Goal: Book appointment/travel/reservation

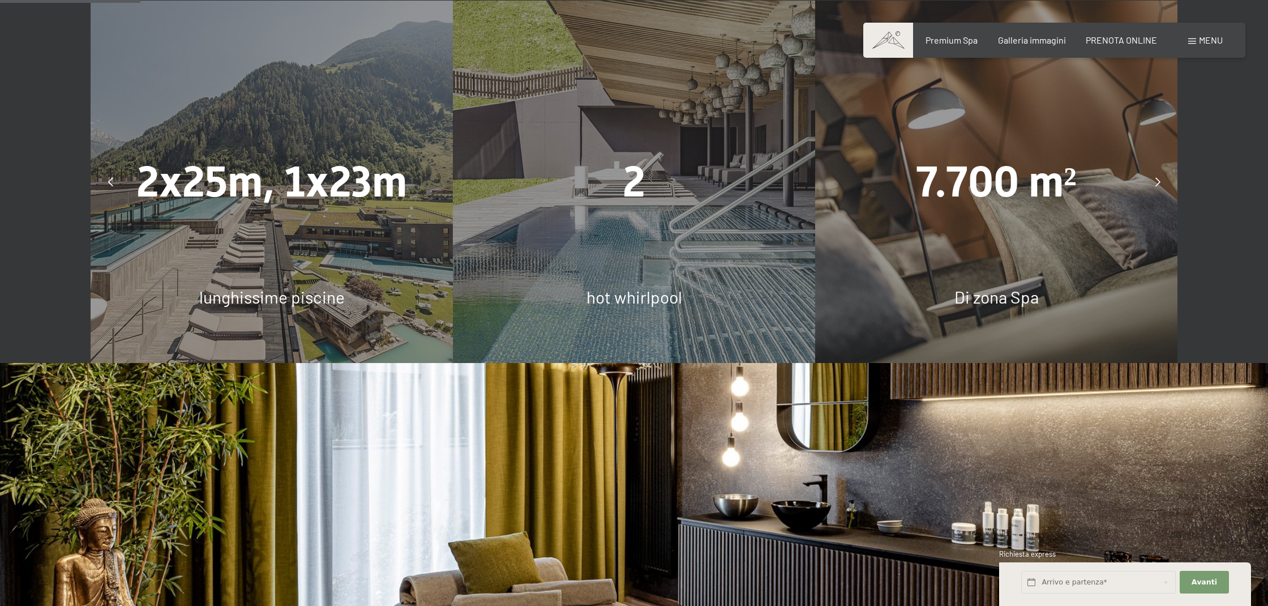
scroll to position [953, 0]
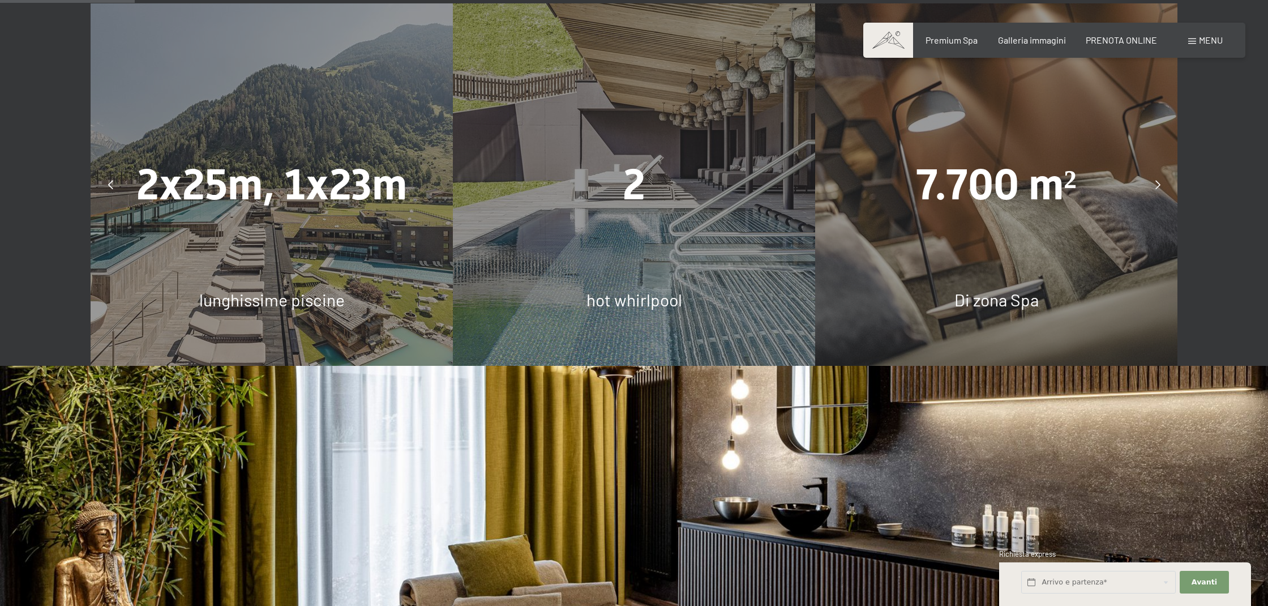
click at [972, 290] on span "Di zona Spa" at bounding box center [996, 299] width 84 height 20
click at [990, 188] on span "7.700 m²" at bounding box center [996, 185] width 161 height 50
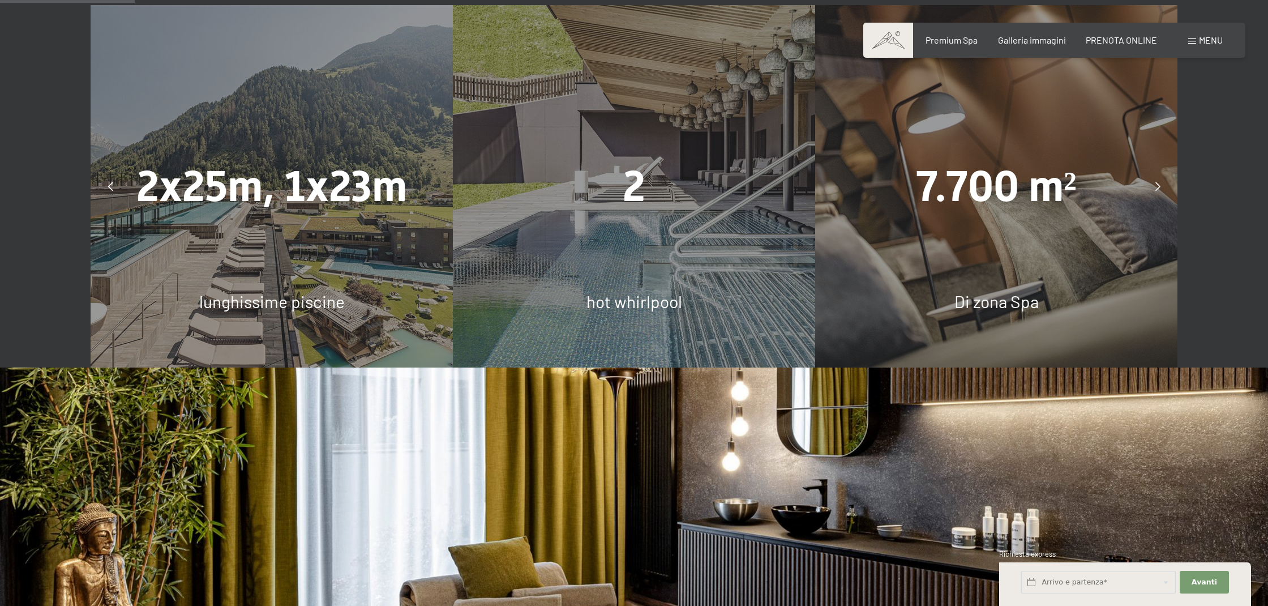
click at [1161, 172] on div at bounding box center [1158, 186] width 28 height 28
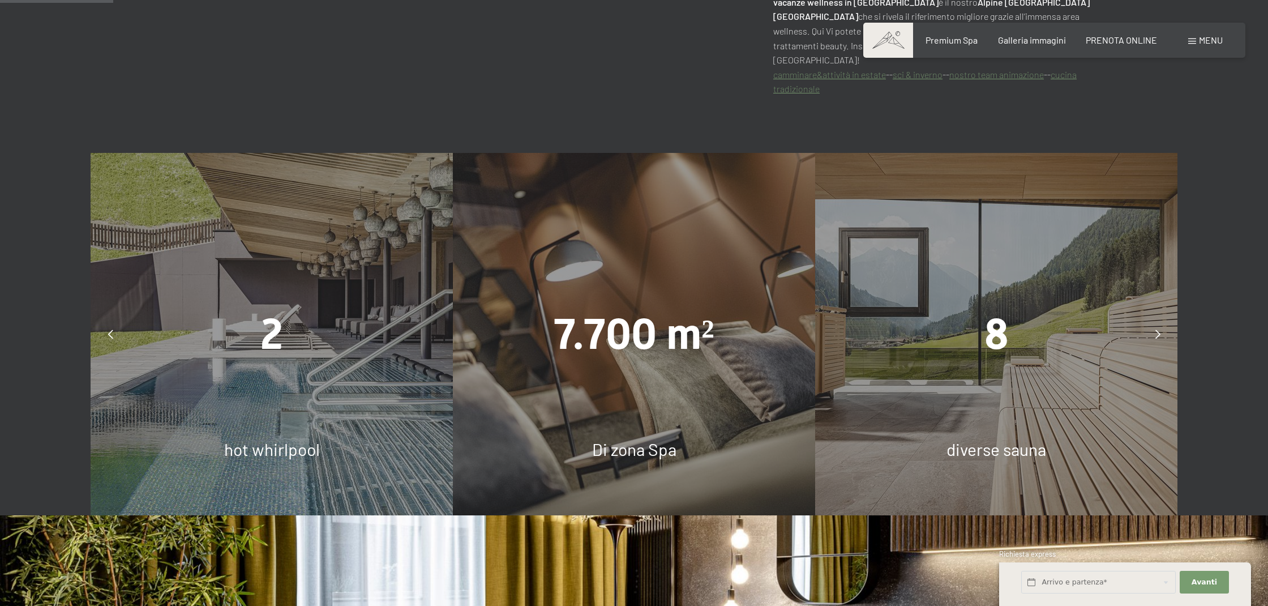
scroll to position [801, 0]
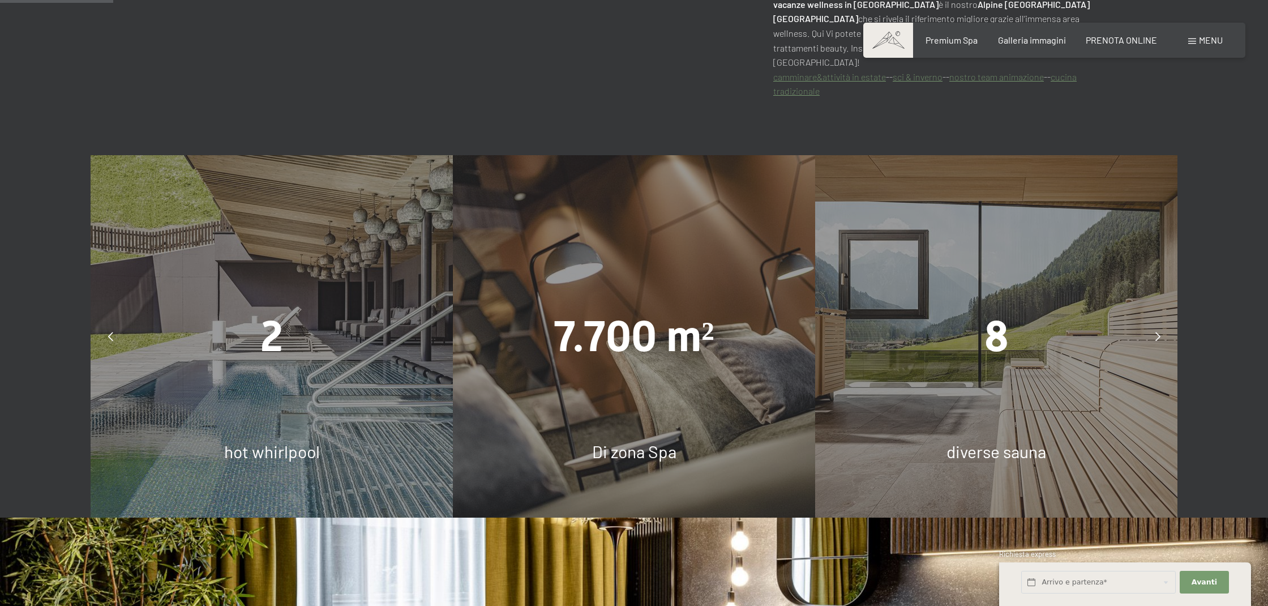
click at [1160, 332] on icon at bounding box center [1157, 336] width 5 height 9
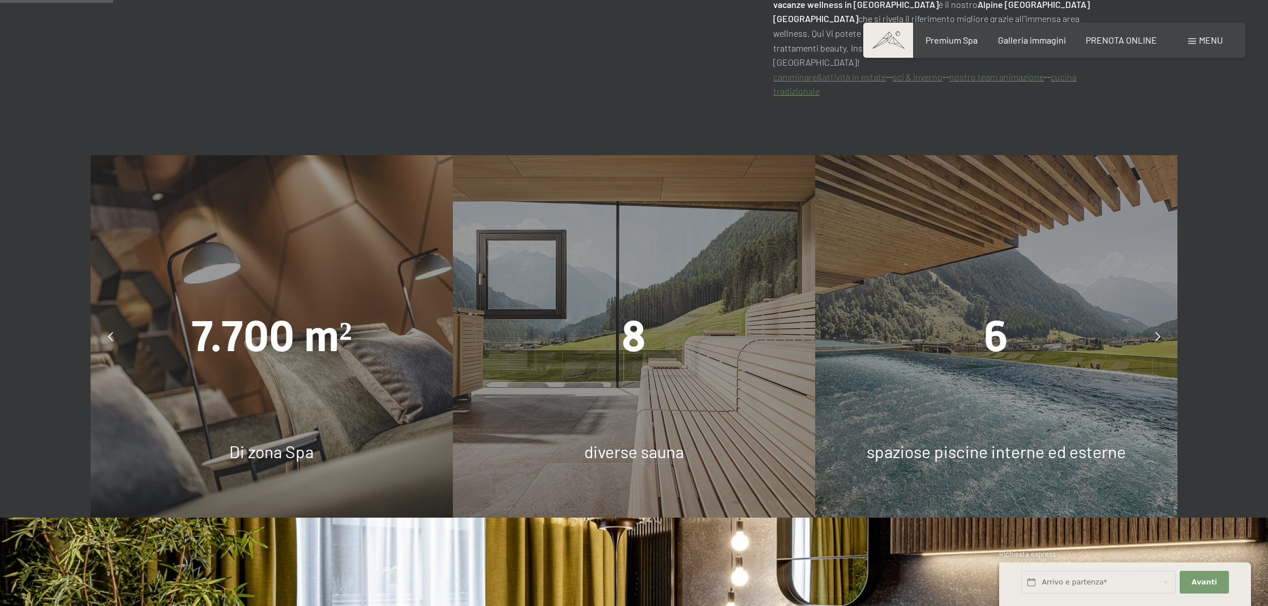
click at [1160, 332] on icon at bounding box center [1157, 336] width 5 height 9
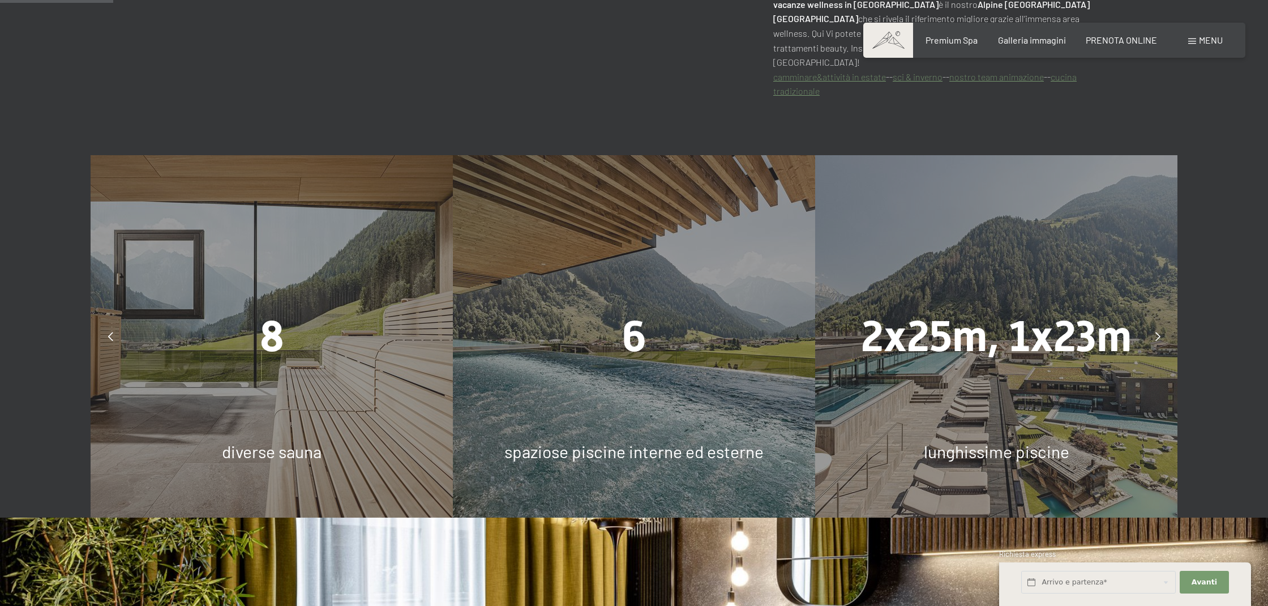
click at [1160, 332] on icon at bounding box center [1157, 336] width 5 height 9
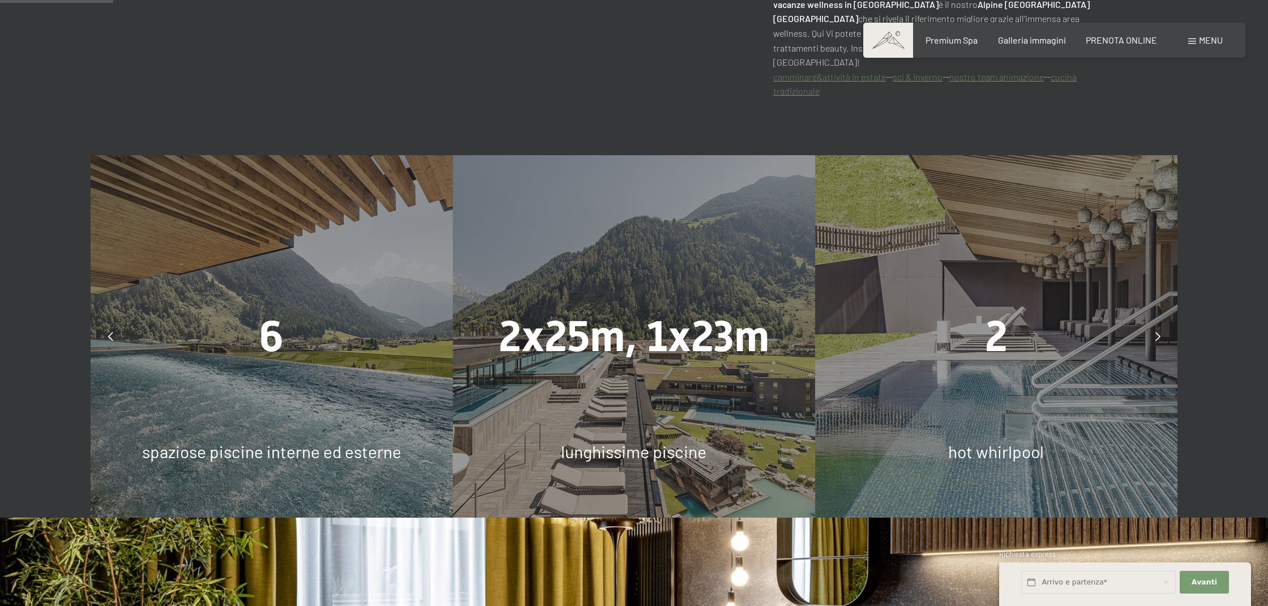
click at [1160, 332] on icon at bounding box center [1157, 336] width 5 height 9
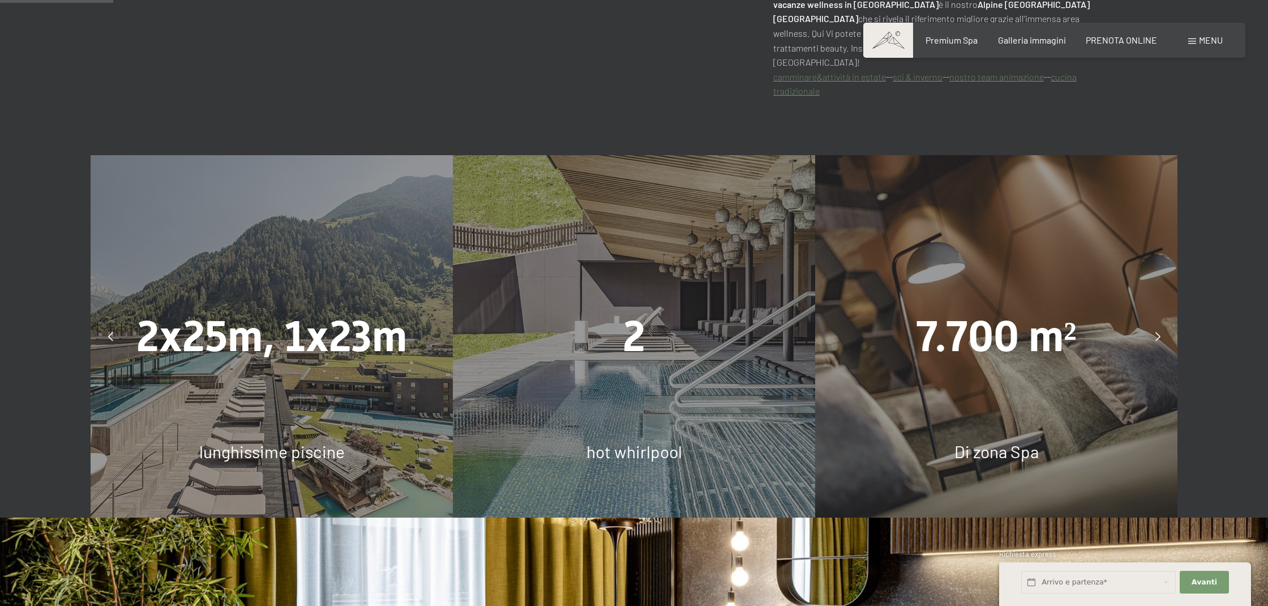
click at [1160, 332] on icon at bounding box center [1157, 336] width 5 height 9
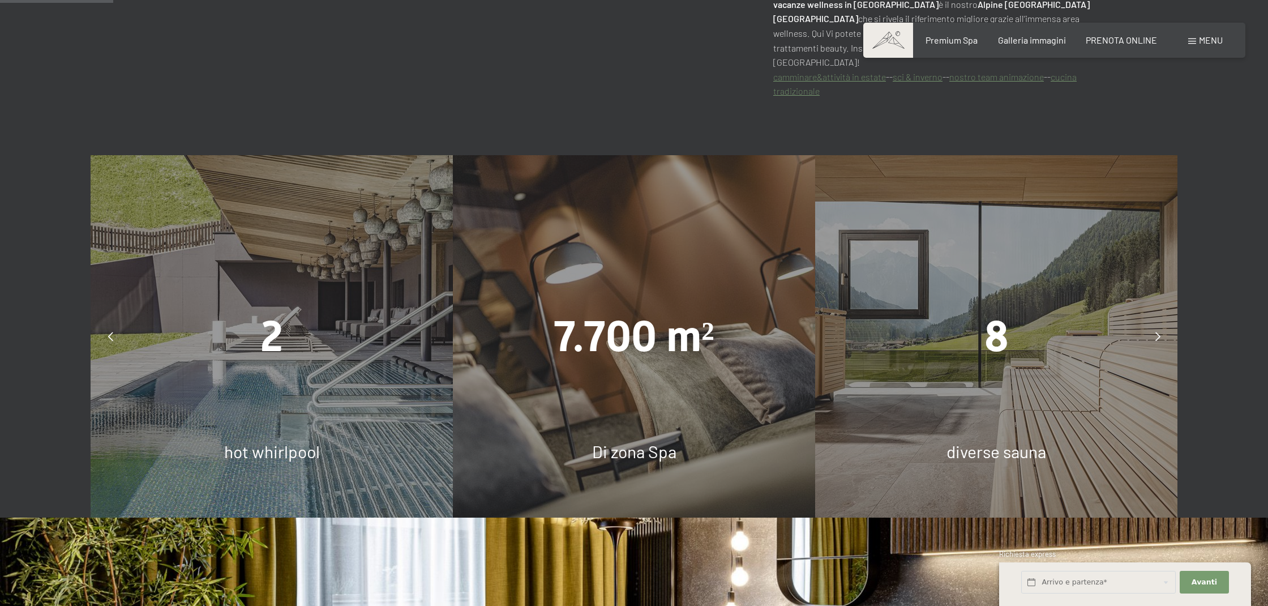
click at [1160, 332] on icon at bounding box center [1157, 336] width 5 height 9
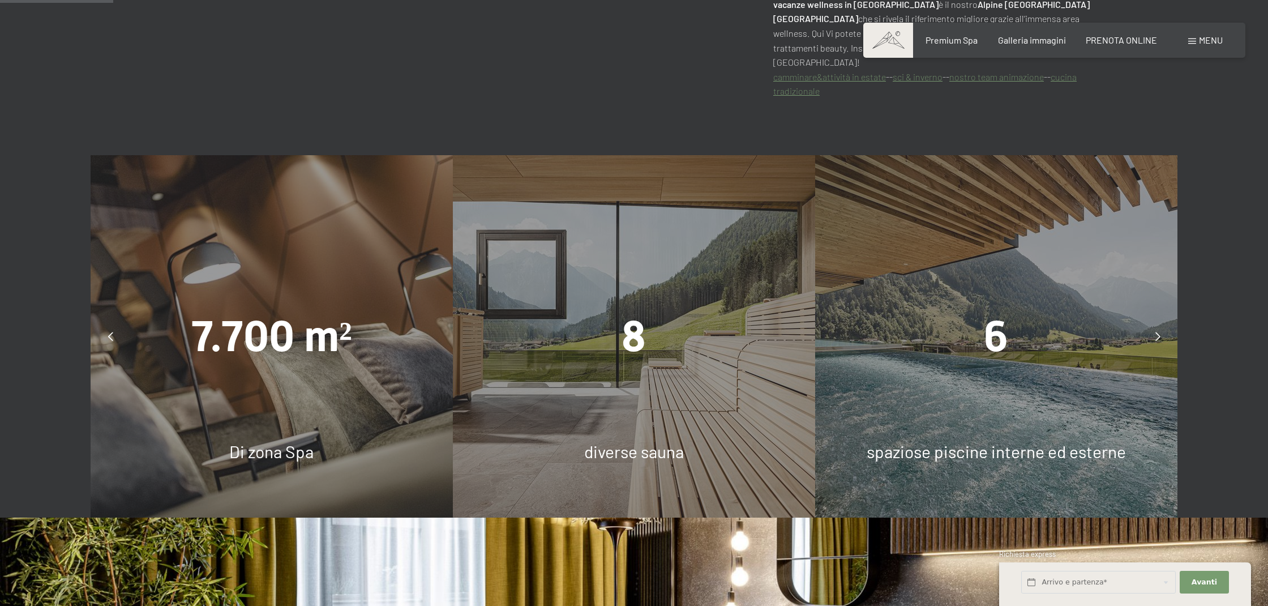
click at [1160, 332] on icon at bounding box center [1157, 336] width 5 height 9
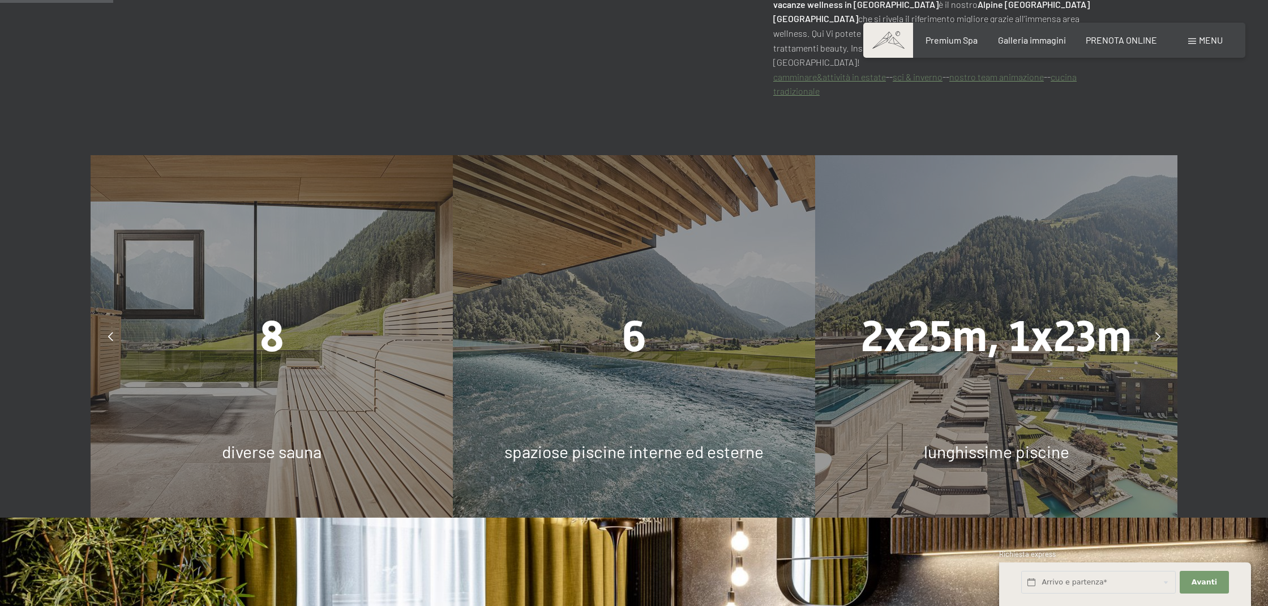
click at [1160, 332] on icon at bounding box center [1157, 336] width 5 height 9
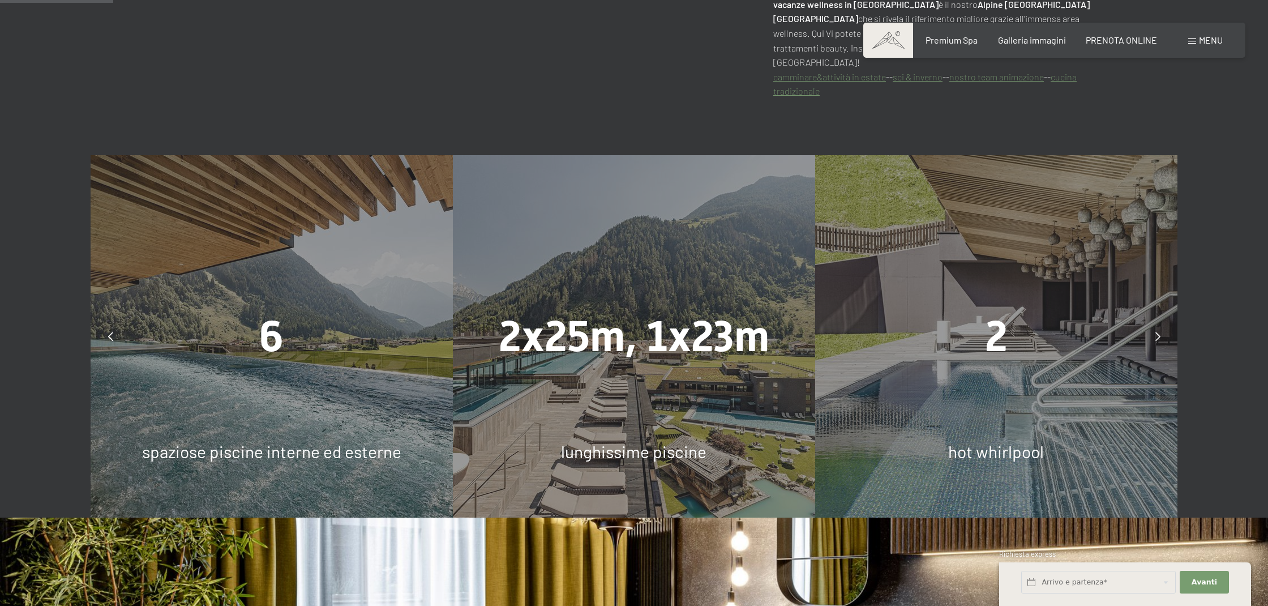
click at [1160, 332] on icon at bounding box center [1157, 336] width 5 height 9
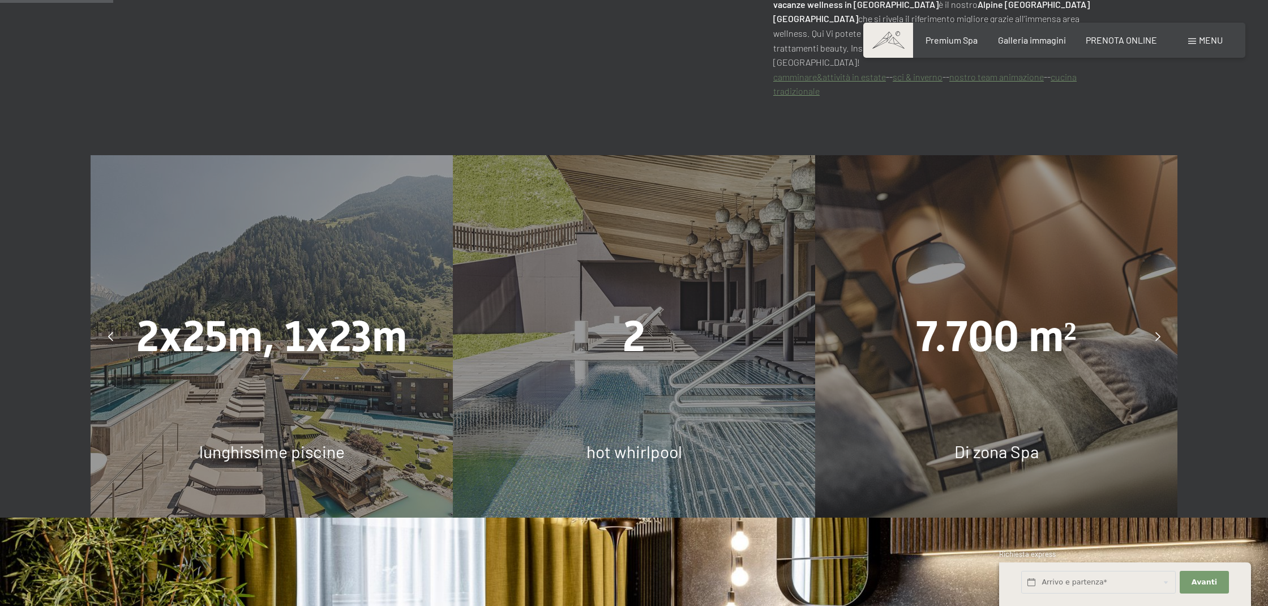
click at [1160, 332] on icon at bounding box center [1157, 336] width 5 height 9
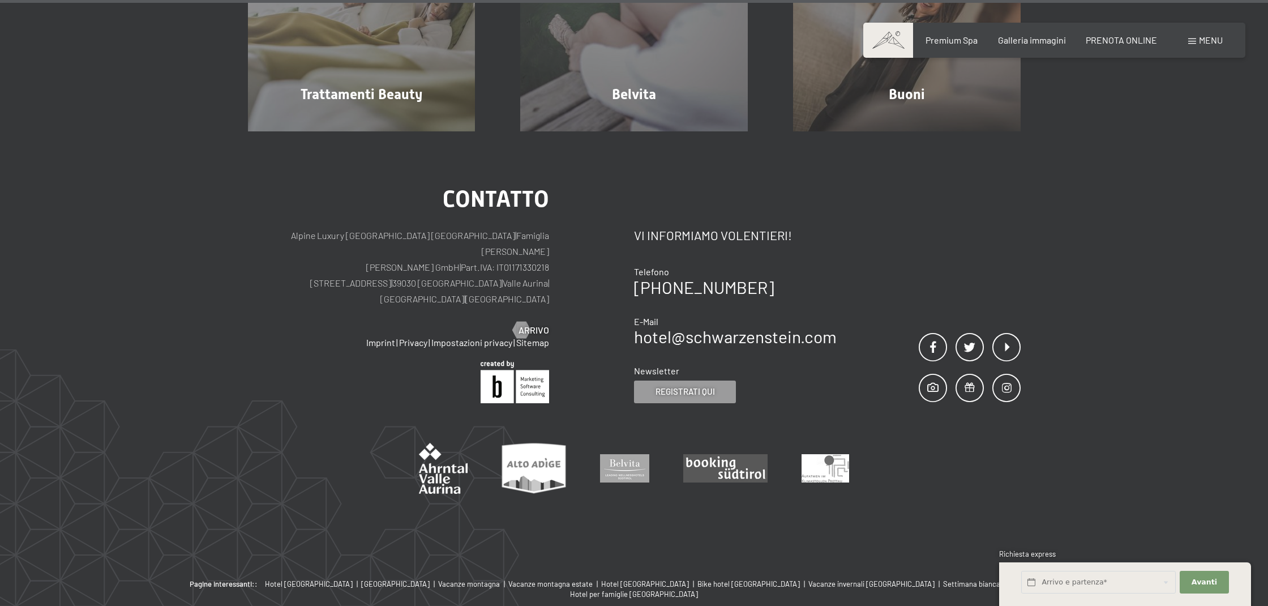
scroll to position [7733, 0]
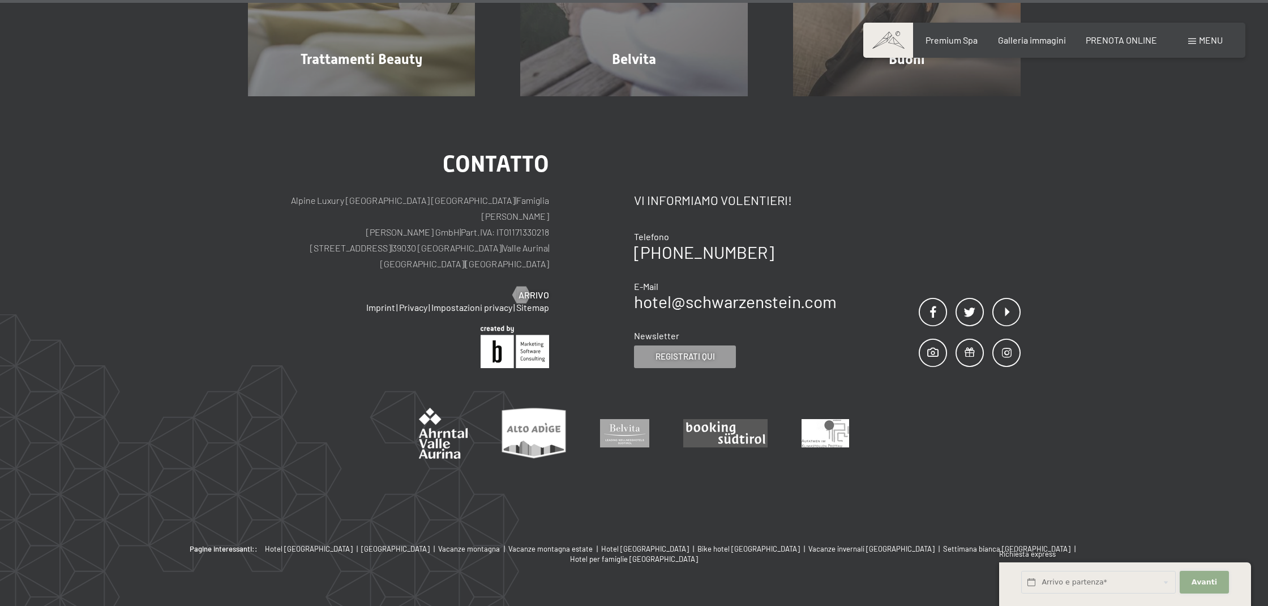
click at [1205, 579] on span "Avanti" at bounding box center [1204, 582] width 25 height 10
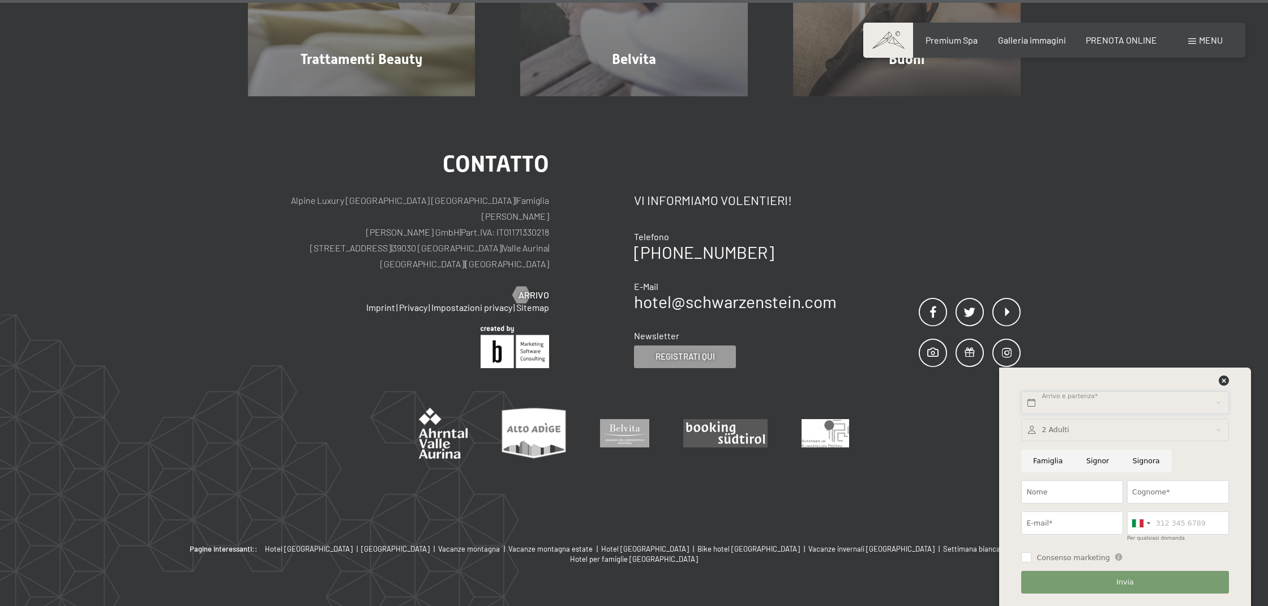
click at [1063, 404] on input "text" at bounding box center [1124, 402] width 207 height 23
click at [1225, 380] on icon at bounding box center [1224, 380] width 10 height 10
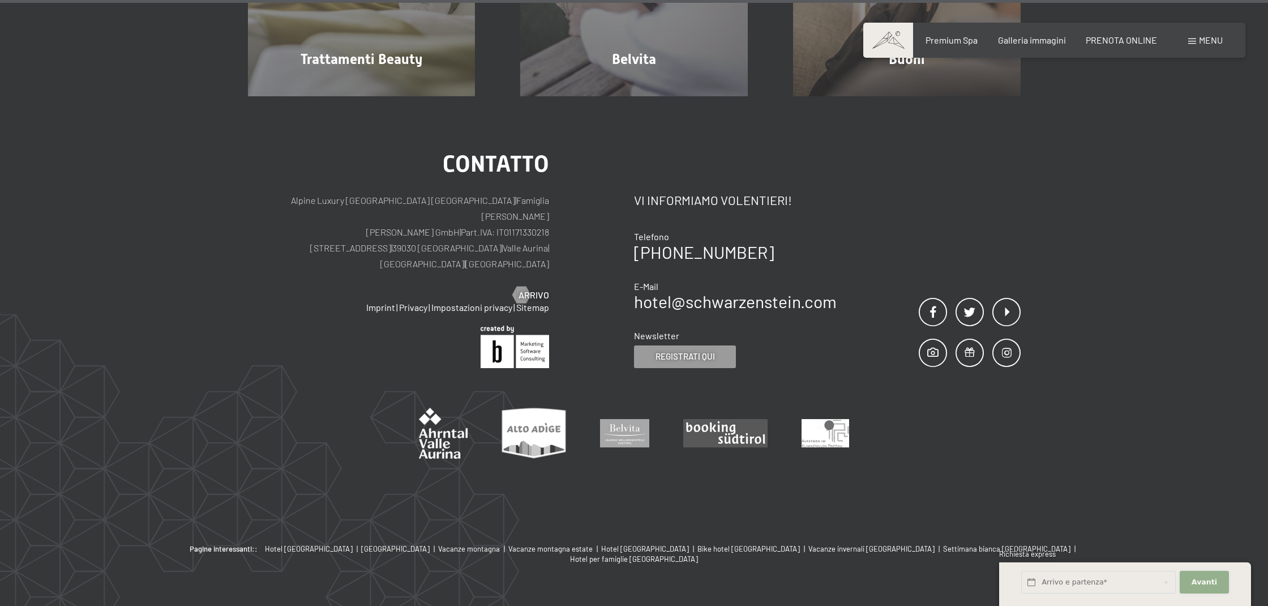
click at [1207, 585] on span "Avanti" at bounding box center [1204, 582] width 25 height 10
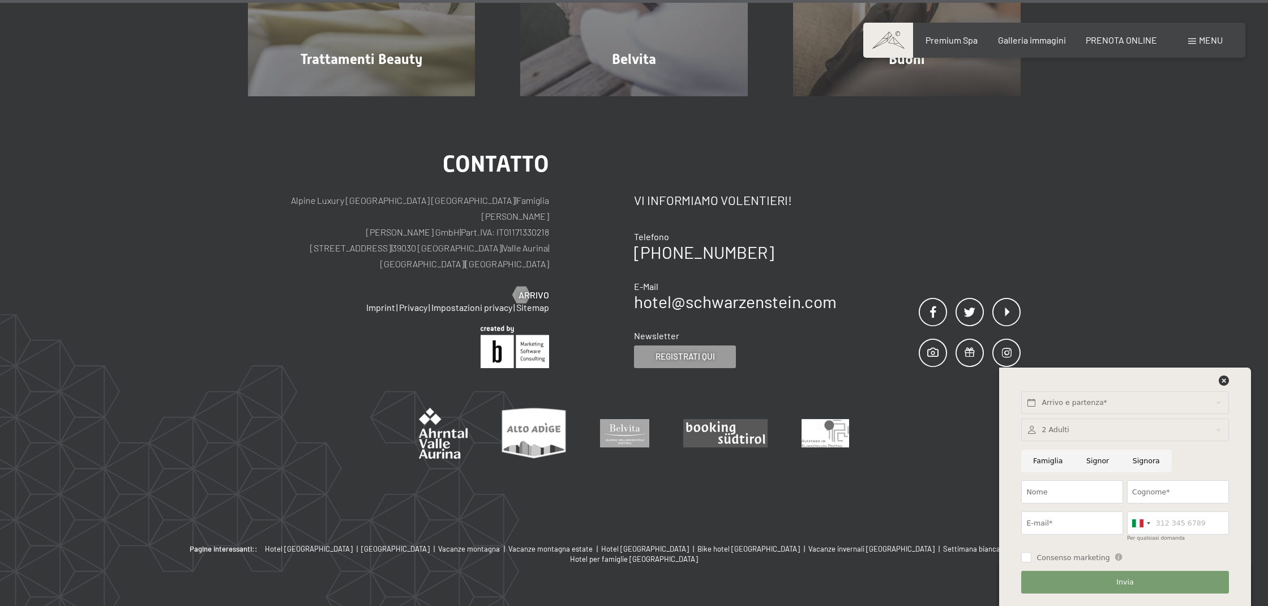
click at [1043, 427] on div at bounding box center [1124, 429] width 207 height 23
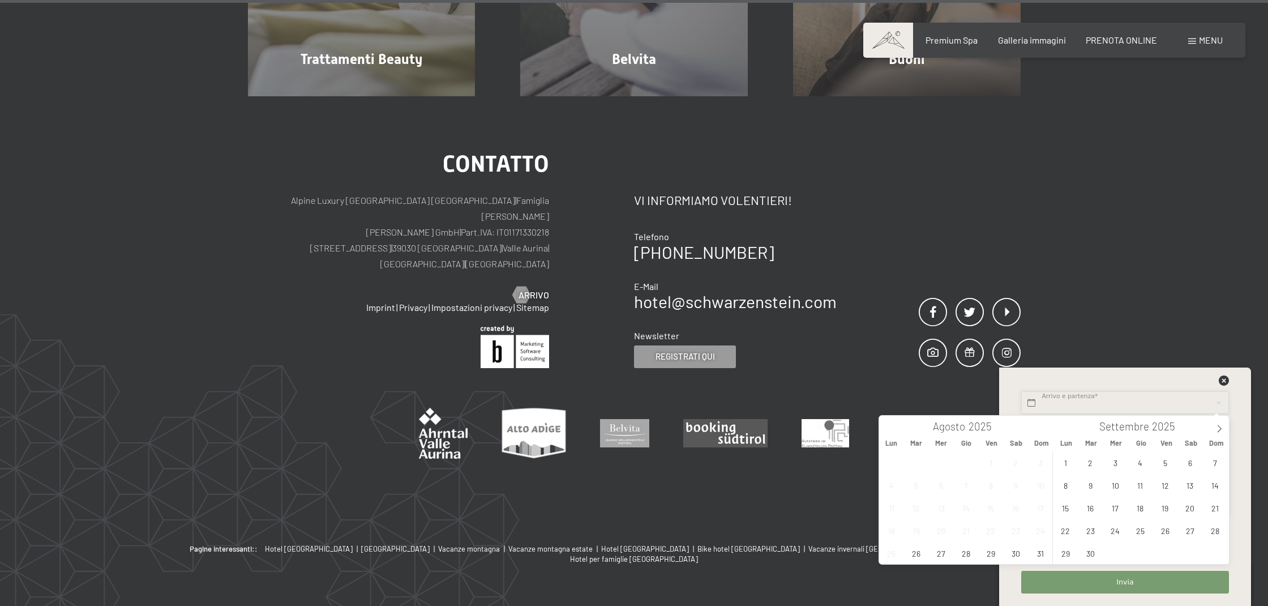
click at [1047, 399] on input "text" at bounding box center [1124, 402] width 207 height 23
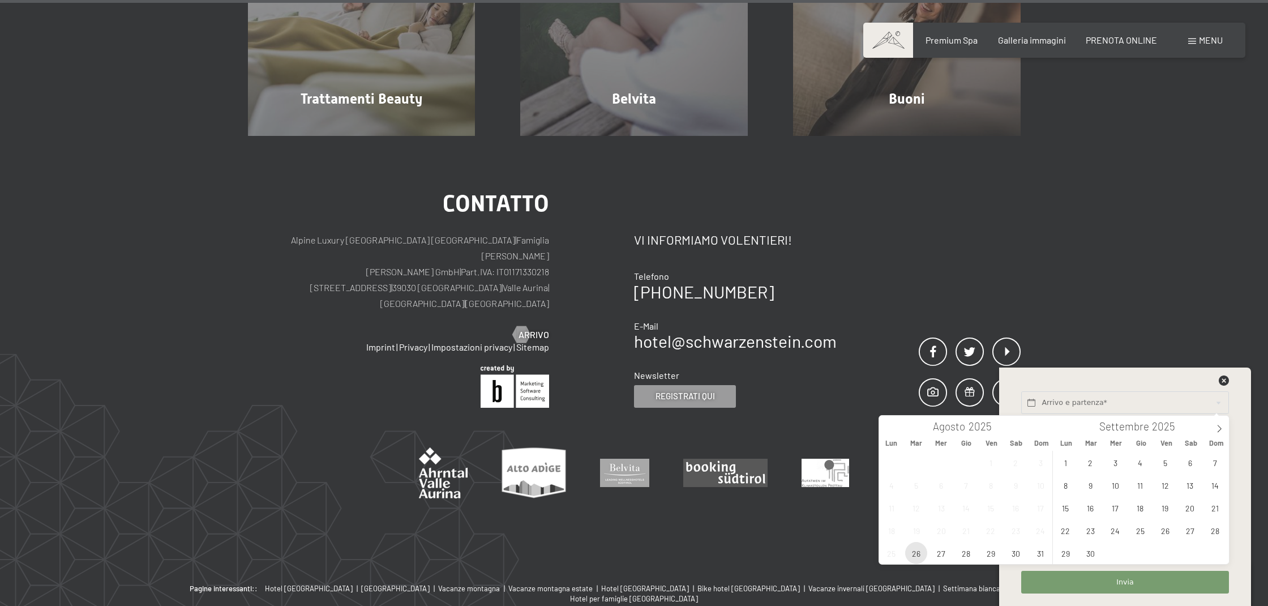
click at [913, 556] on span "26" at bounding box center [916, 553] width 22 height 22
click at [937, 555] on span "27" at bounding box center [941, 553] width 22 height 22
type input "[DATE] - [DATE]"
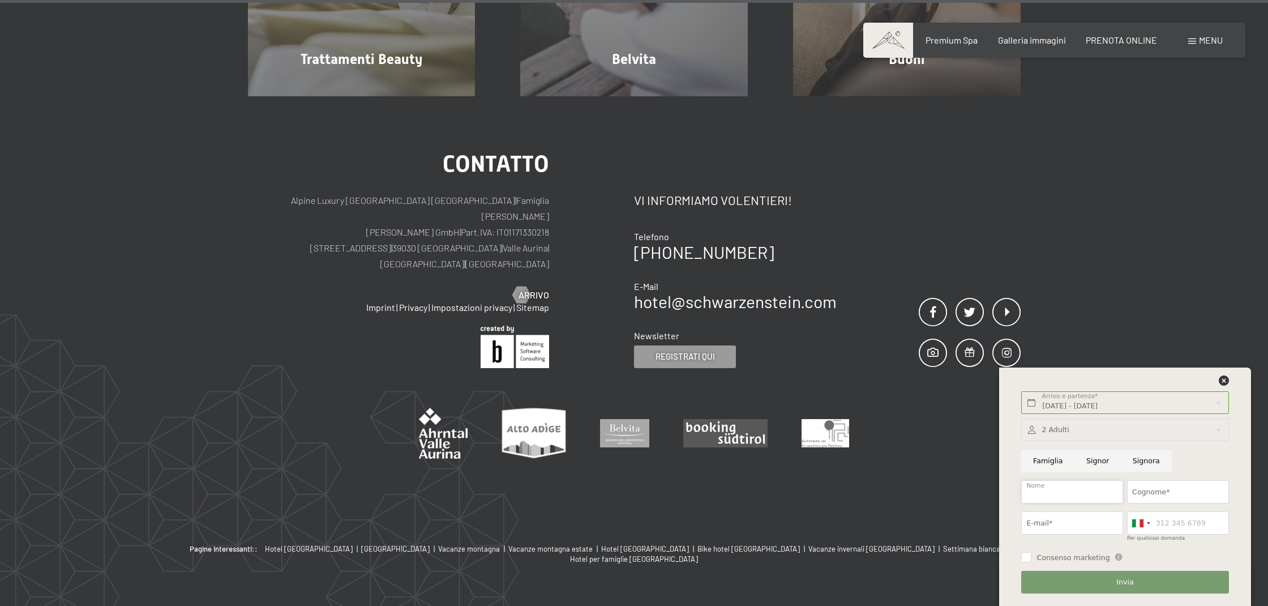
click at [1038, 490] on input "Nome" at bounding box center [1072, 491] width 102 height 23
type input "[PERSON_NAME]"
click at [1191, 498] on input "Cognome*" at bounding box center [1178, 491] width 102 height 23
type input "[PERSON_NAME]"
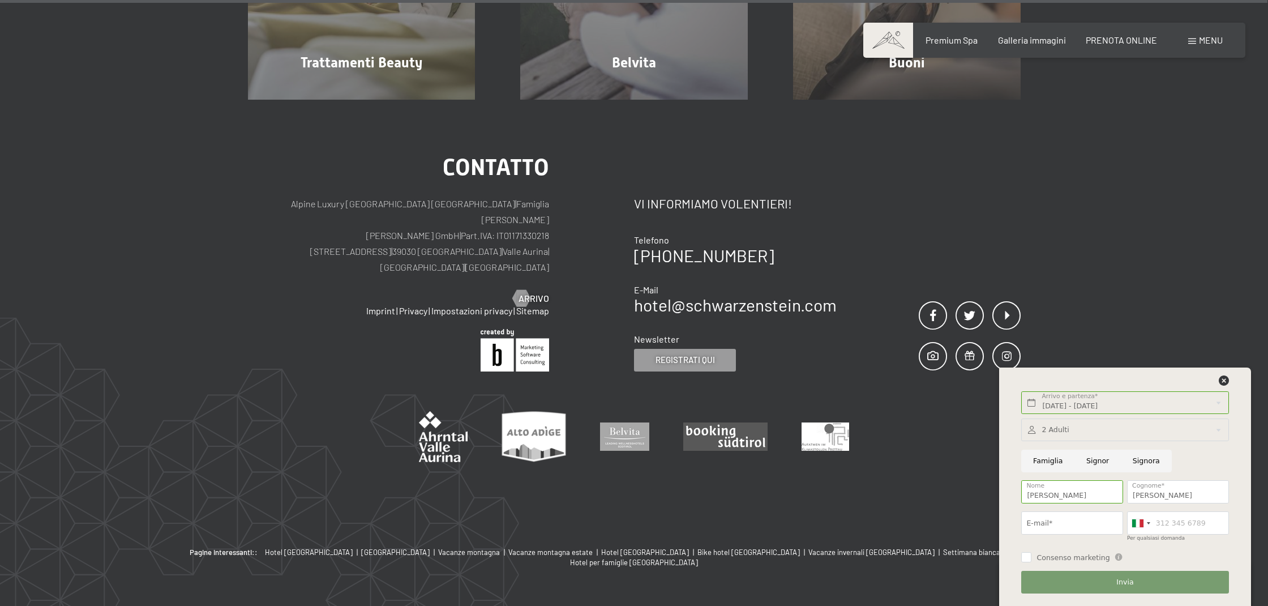
click at [1014, 506] on div "[DATE] - [DATE] Arrivo e partenza* 1 Notte Avanti Nascondere i campi dell'indir…" at bounding box center [1125, 486] width 224 height 238
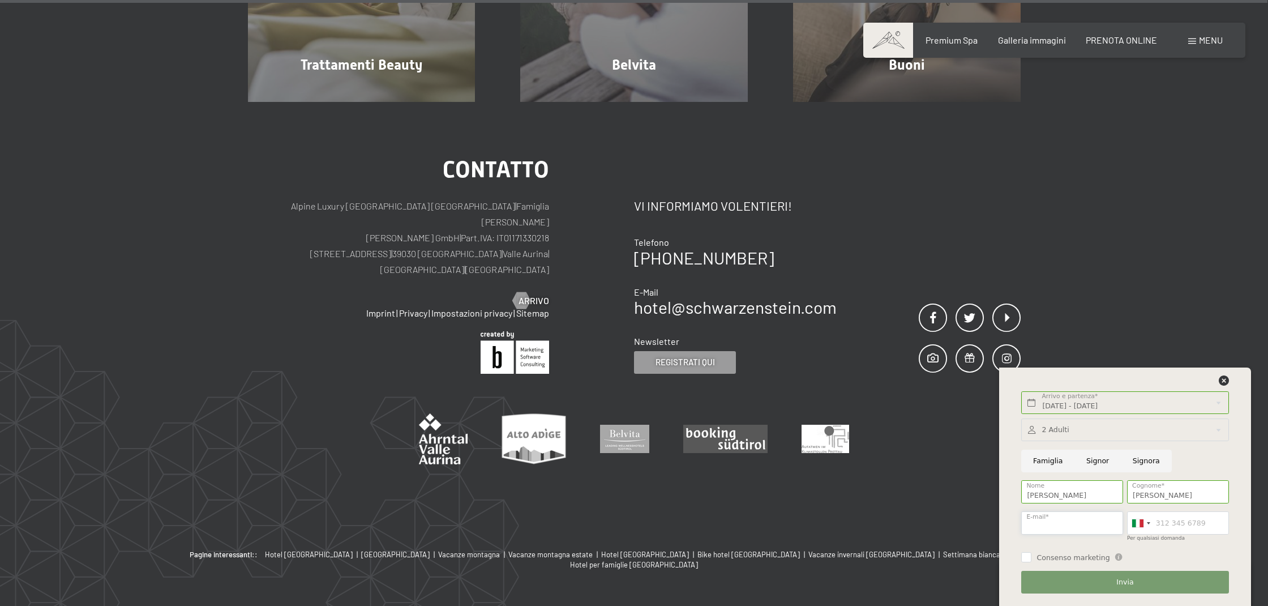
click at [1065, 524] on input "E-mail*" at bounding box center [1072, 522] width 102 height 23
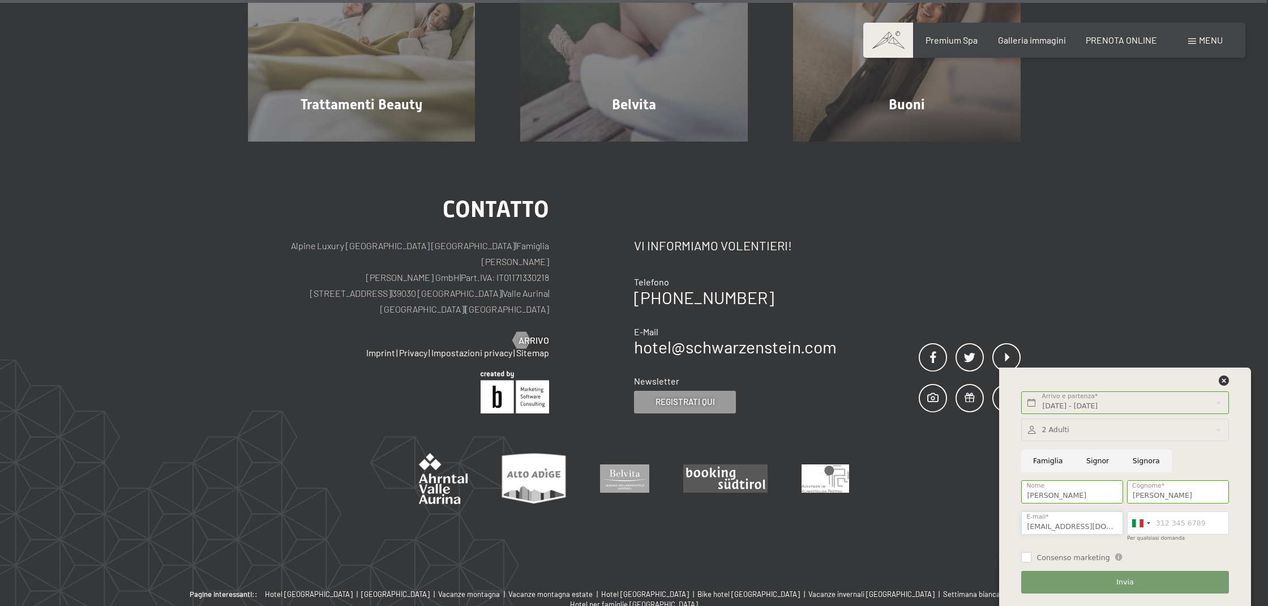
type input "[EMAIL_ADDRESS][DOMAIN_NAME]"
click at [1027, 559] on input "Consenso marketing" at bounding box center [1026, 557] width 10 height 10
checkbox input "true"
click at [1161, 522] on input "Per qualsiasi domanda" at bounding box center [1178, 522] width 102 height 23
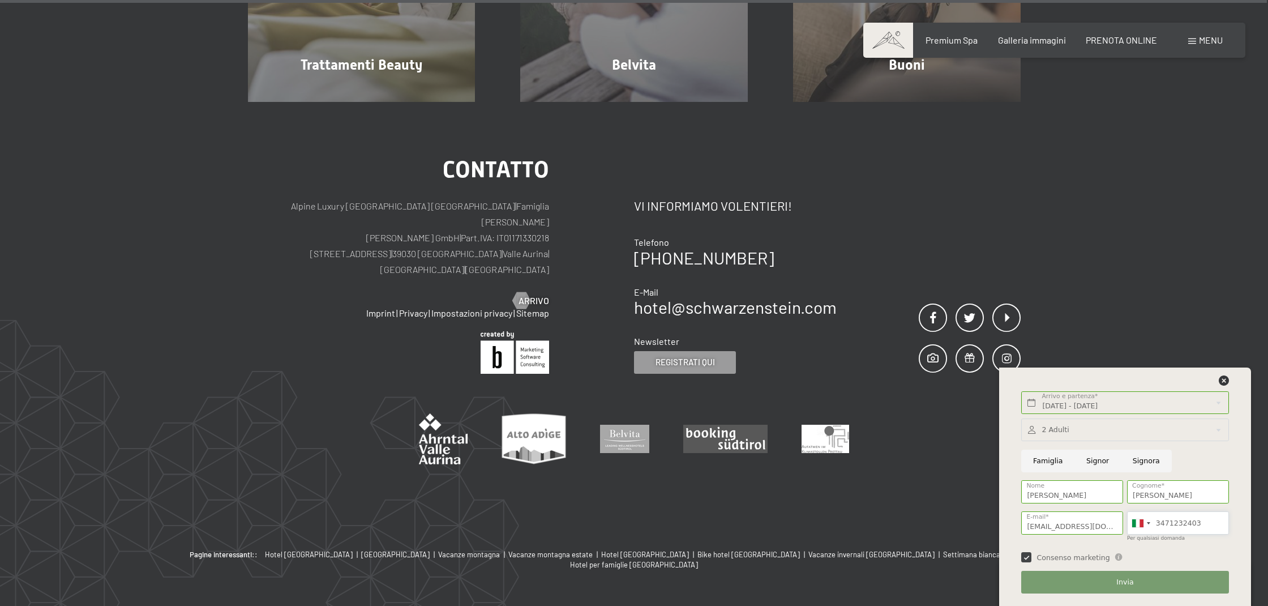
type input "3471232403"
click at [1129, 578] on span "Invia" at bounding box center [1124, 582] width 17 height 10
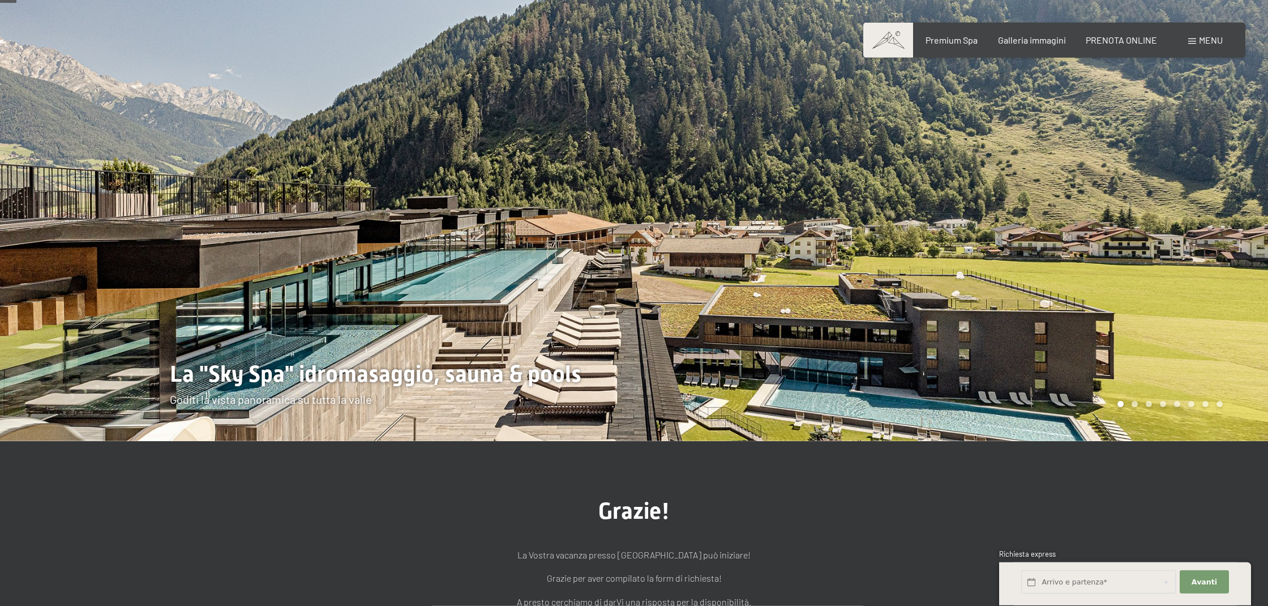
scroll to position [14, 0]
